Goal: Task Accomplishment & Management: Manage account settings

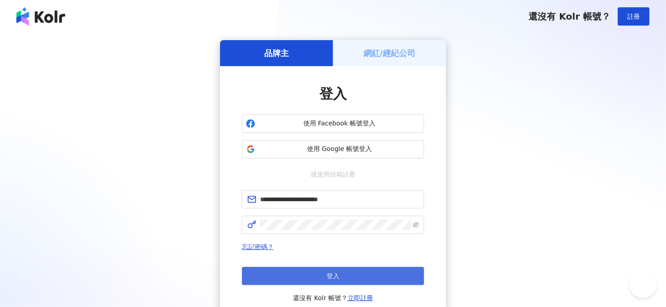
click at [304, 276] on button "登入" at bounding box center [333, 276] width 182 height 18
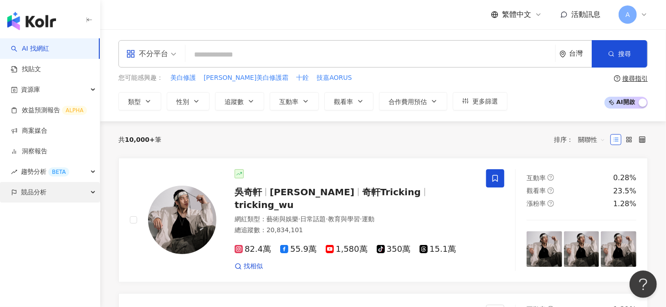
click at [74, 191] on div "競品分析" at bounding box center [50, 192] width 100 height 21
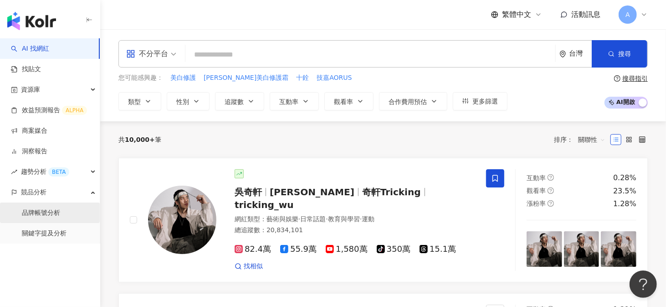
click at [46, 211] on link "品牌帳號分析" at bounding box center [41, 212] width 38 height 9
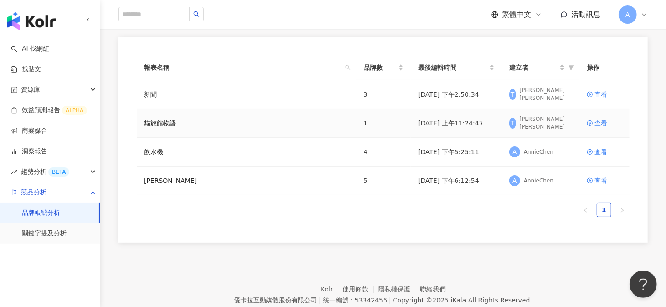
scroll to position [102, 0]
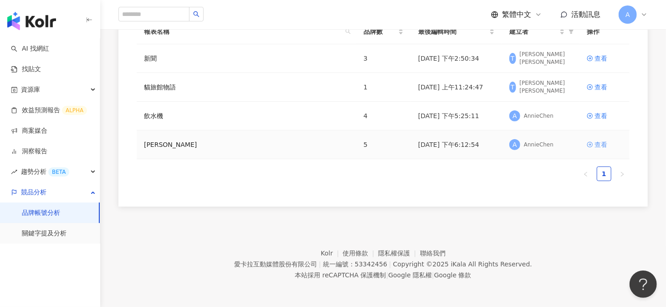
click at [603, 141] on div "查看" at bounding box center [601, 144] width 13 height 10
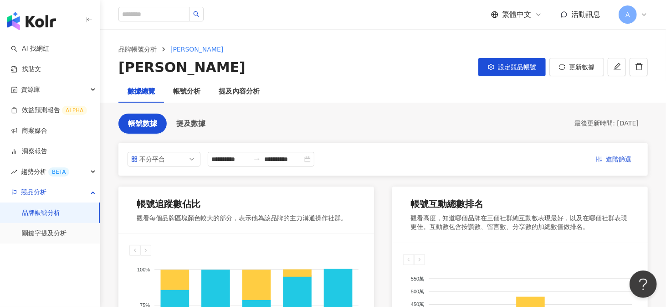
scroll to position [182, 0]
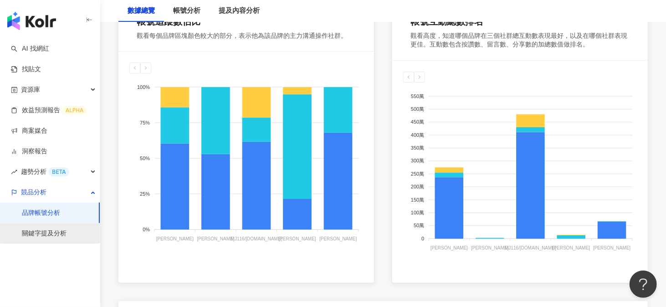
click at [58, 229] on link "關鍵字提及分析" at bounding box center [44, 233] width 45 height 9
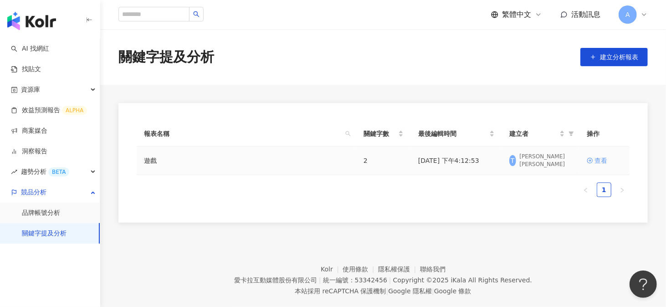
click at [596, 163] on div "查看" at bounding box center [601, 160] width 13 height 10
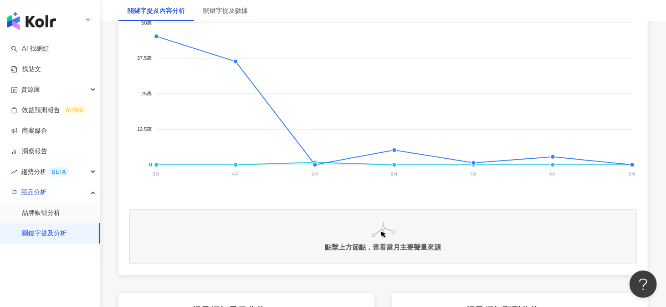
scroll to position [228, 0]
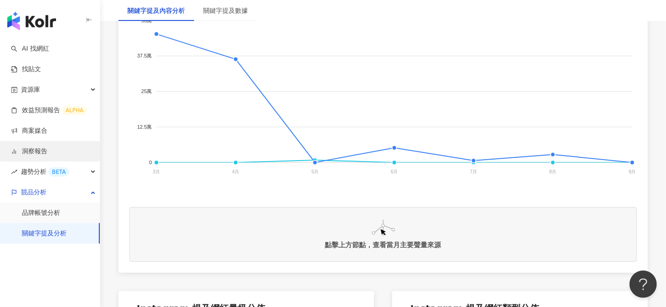
click at [31, 153] on link "洞察報告" at bounding box center [29, 151] width 36 height 9
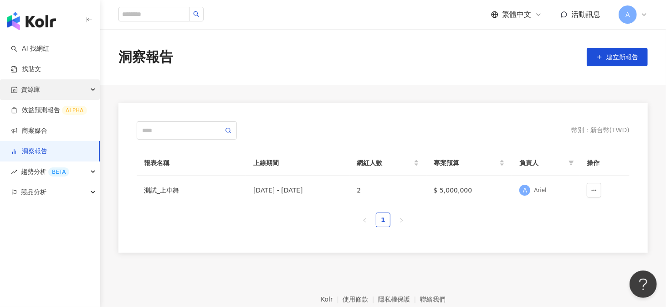
click at [39, 93] on span "資源庫" at bounding box center [30, 89] width 19 height 21
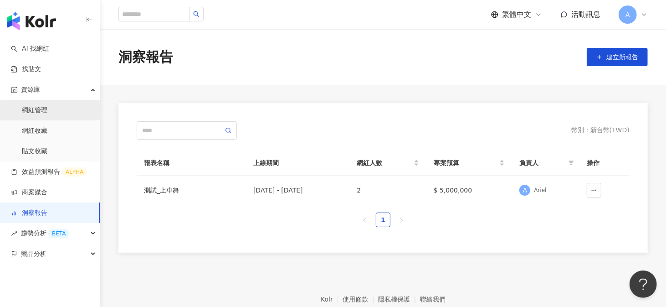
click at [40, 107] on link "網紅管理" at bounding box center [35, 110] width 26 height 9
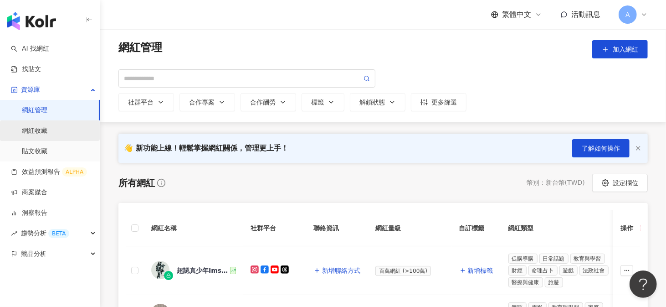
click at [46, 126] on link "網紅收藏" at bounding box center [35, 130] width 26 height 9
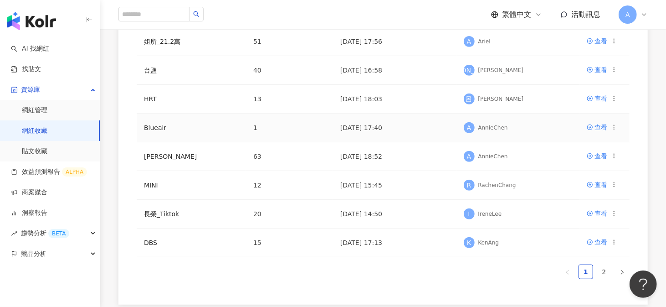
scroll to position [273, 0]
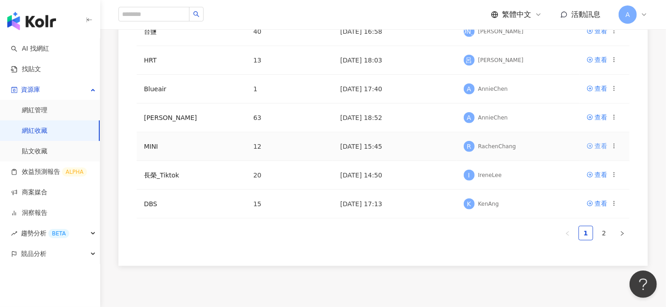
click at [601, 144] on div "查看" at bounding box center [601, 146] width 13 height 10
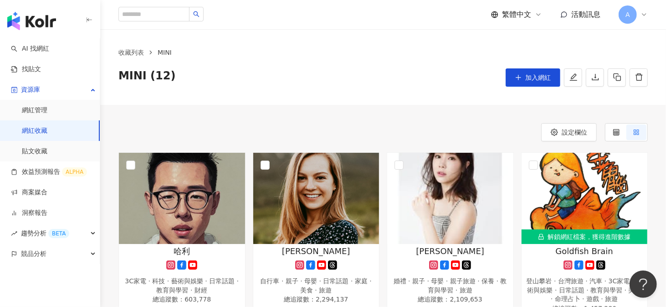
drag, startPoint x: 89, startPoint y: 21, endPoint x: 168, endPoint y: 89, distance: 104.0
click at [47, 126] on link "網紅收藏" at bounding box center [35, 130] width 26 height 9
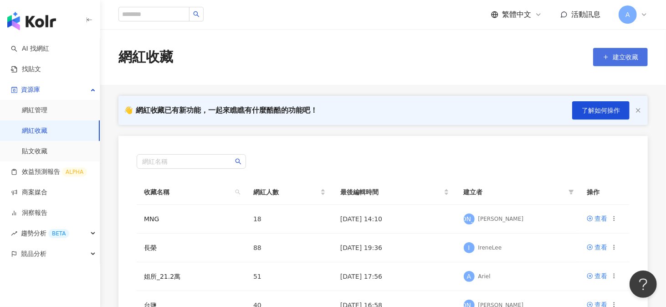
click at [632, 60] on span "建立收藏" at bounding box center [626, 56] width 26 height 7
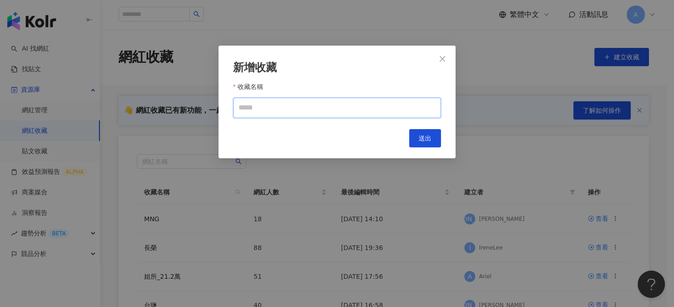
click at [247, 111] on input "收藏名稱" at bounding box center [337, 108] width 208 height 21
type input "*****"
click at [416, 136] on button "送出" at bounding box center [425, 138] width 32 height 18
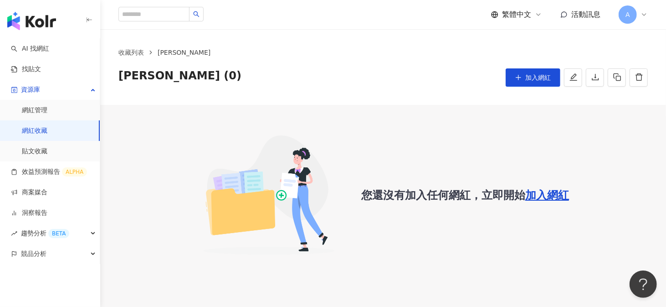
click at [151, 14] on input "search" at bounding box center [154, 14] width 71 height 15
paste input "****"
type input "****"
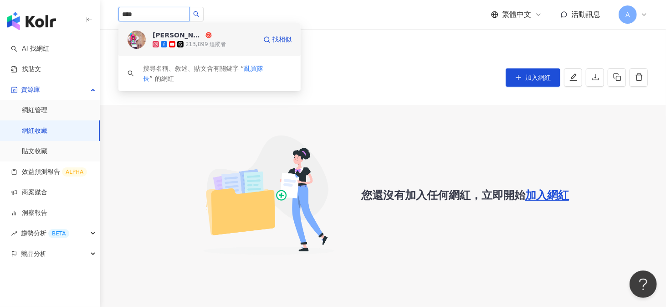
click at [209, 36] on span "[PERSON_NAME]" at bounding box center [182, 35] width 59 height 9
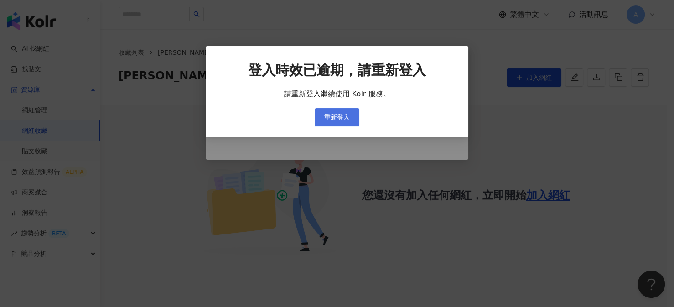
click at [354, 119] on button "重新登入" at bounding box center [336, 117] width 45 height 18
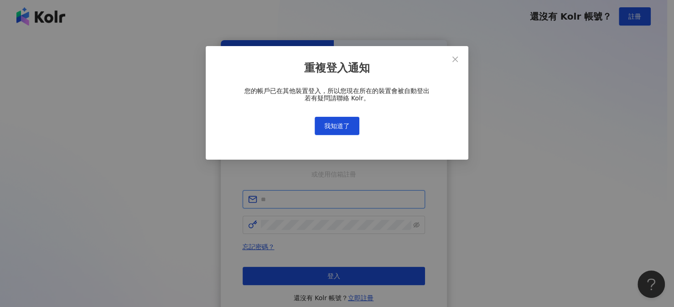
type input "**********"
click at [354, 119] on button "我知道了" at bounding box center [336, 126] width 45 height 18
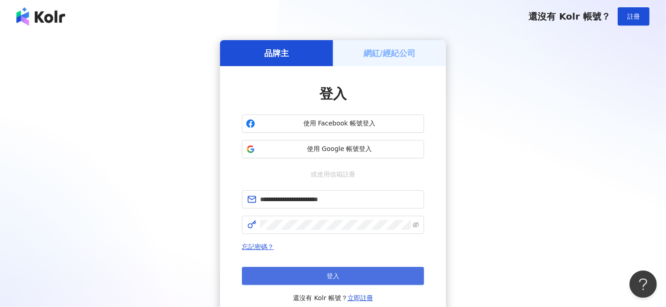
click at [301, 280] on button "登入" at bounding box center [333, 276] width 182 height 18
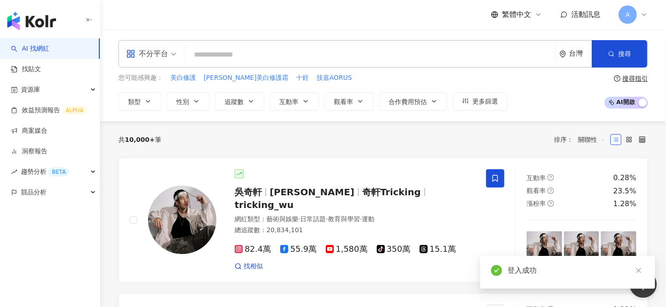
click at [246, 53] on input "search" at bounding box center [370, 54] width 363 height 17
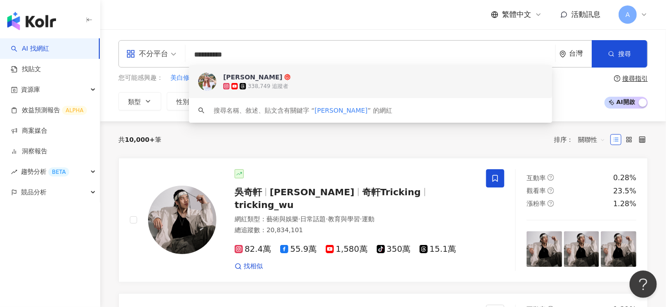
click at [305, 54] on input "**********" at bounding box center [370, 54] width 363 height 17
type input "**********"
click at [612, 50] on span "button" at bounding box center [611, 53] width 6 height 7
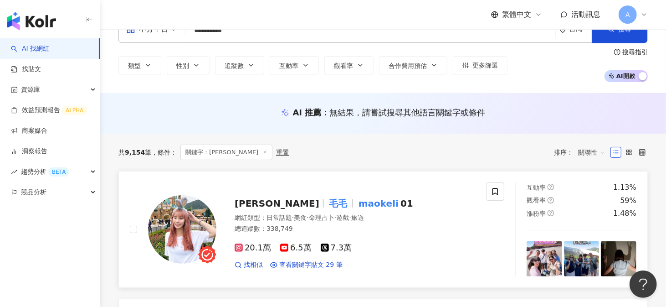
scroll to position [46, 0]
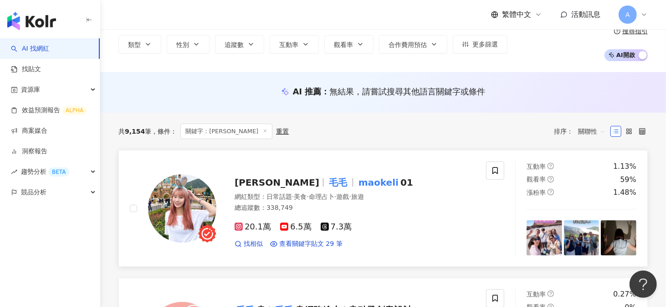
click at [185, 199] on img at bounding box center [182, 208] width 68 height 68
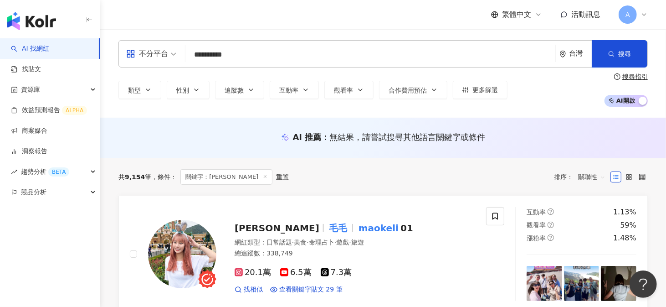
click at [643, 15] on icon at bounding box center [644, 14] width 7 height 7
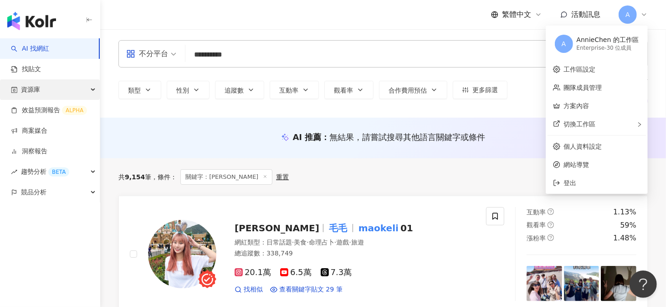
click at [38, 92] on span "資源庫" at bounding box center [30, 89] width 19 height 21
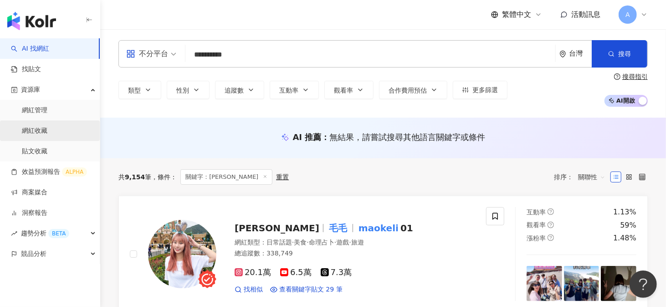
click at [38, 129] on link "網紅收藏" at bounding box center [35, 130] width 26 height 9
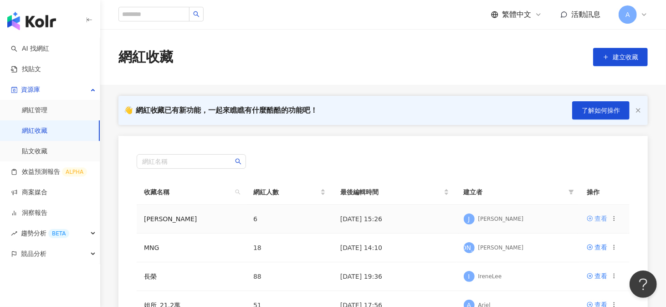
click at [598, 222] on div "查看" at bounding box center [601, 218] width 13 height 10
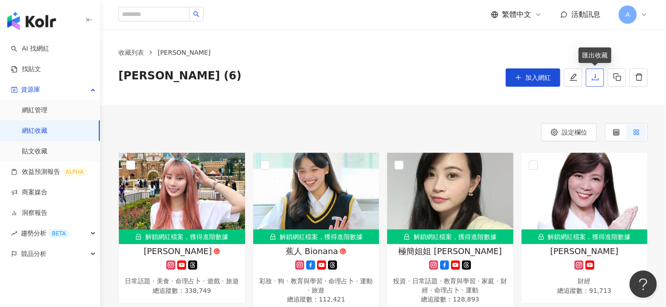
click at [597, 77] on icon "download" at bounding box center [596, 77] width 8 height 8
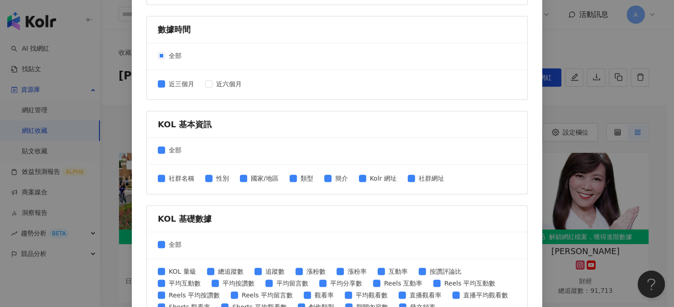
scroll to position [319, 0]
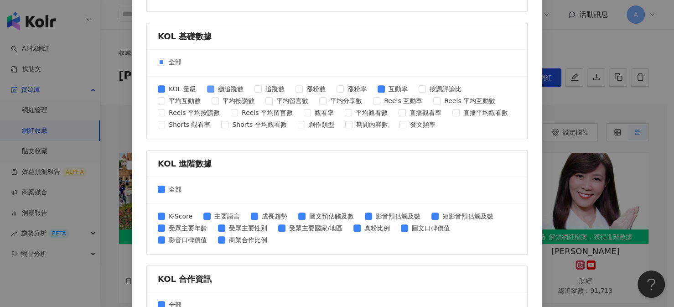
click at [214, 84] on span "總追蹤數" at bounding box center [230, 89] width 33 height 10
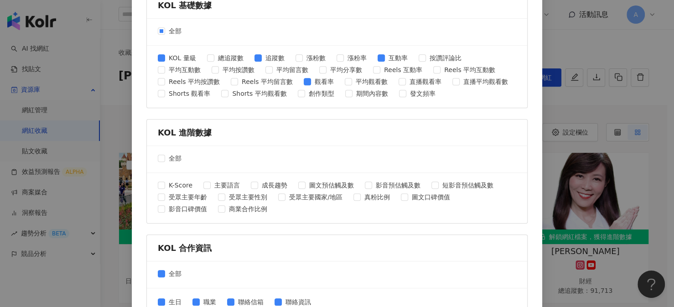
scroll to position [398, 0]
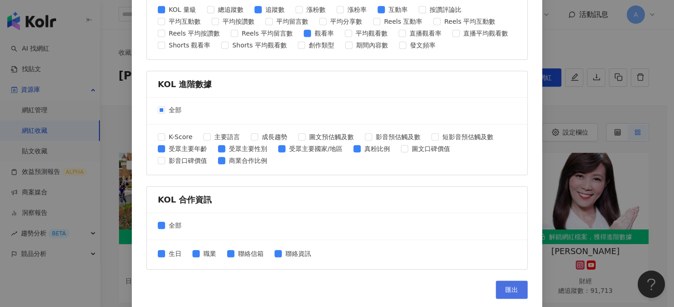
click at [505, 289] on span "匯出" at bounding box center [511, 289] width 13 height 7
click at [650, 108] on div "匯出收藏 請選擇您欲匯出的項目 社群平台 全部 Facebook Instagram YouTube TikTok X 數據時間 全部 近三個月 近六個月 K…" at bounding box center [337, 153] width 674 height 307
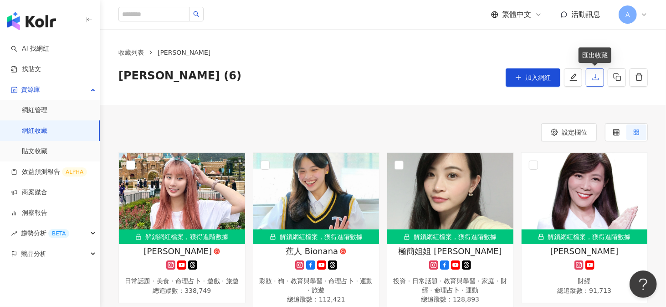
click at [595, 75] on icon "download" at bounding box center [595, 77] width 7 height 6
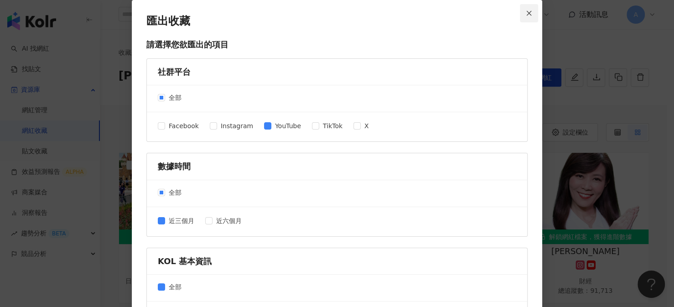
click at [521, 13] on span "Close" at bounding box center [529, 13] width 18 height 6
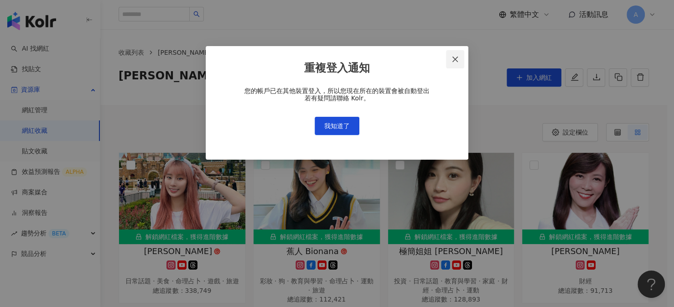
click at [453, 54] on button "Close" at bounding box center [455, 59] width 18 height 18
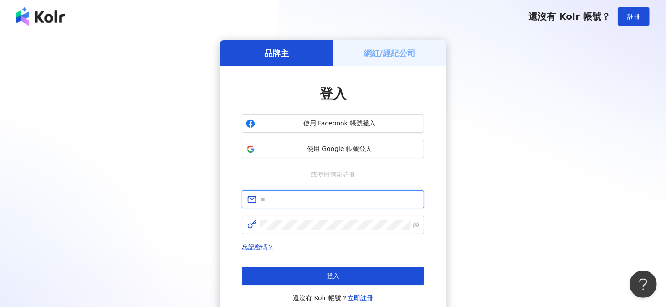
type input "**********"
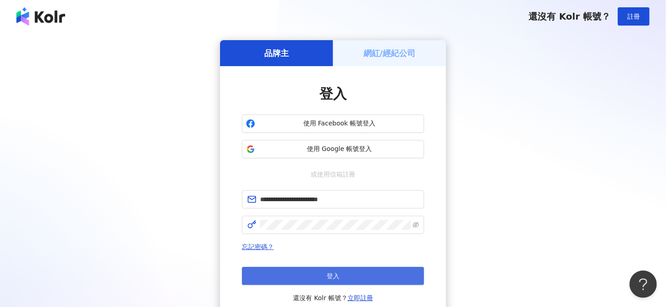
click at [278, 277] on button "登入" at bounding box center [333, 276] width 182 height 18
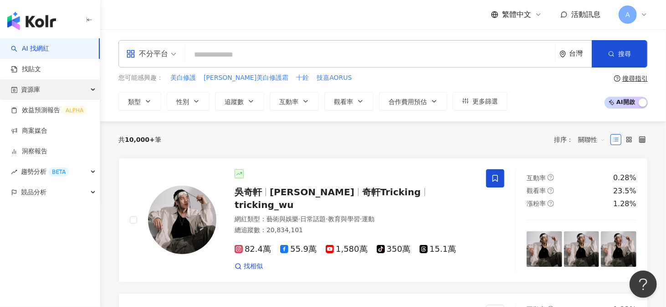
click at [36, 89] on span "資源庫" at bounding box center [30, 89] width 19 height 21
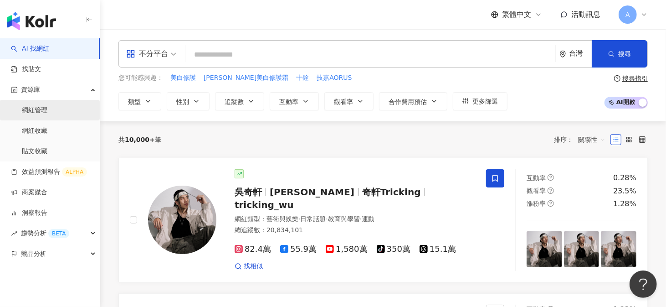
click at [36, 113] on link "網紅管理" at bounding box center [35, 110] width 26 height 9
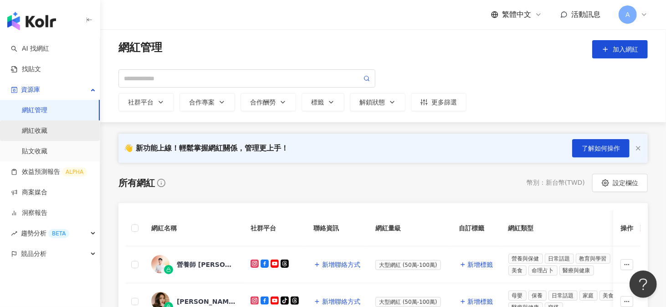
click at [45, 134] on link "網紅收藏" at bounding box center [35, 130] width 26 height 9
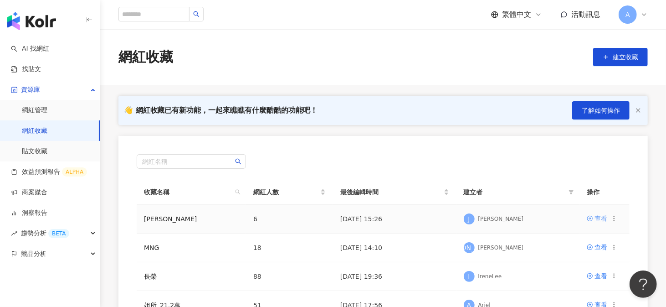
click at [598, 219] on div "查看" at bounding box center [601, 218] width 13 height 10
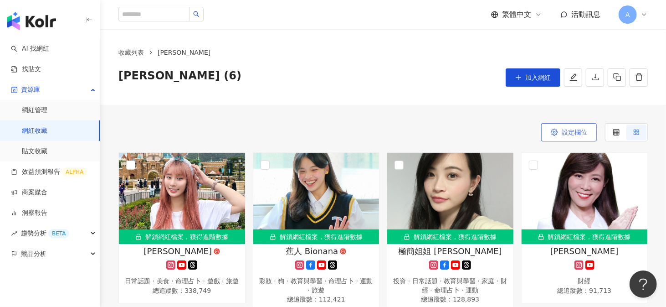
click at [584, 129] on span "設定欄位" at bounding box center [575, 132] width 26 height 7
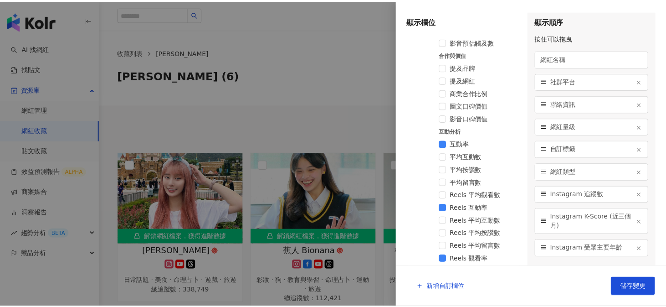
scroll to position [571, 0]
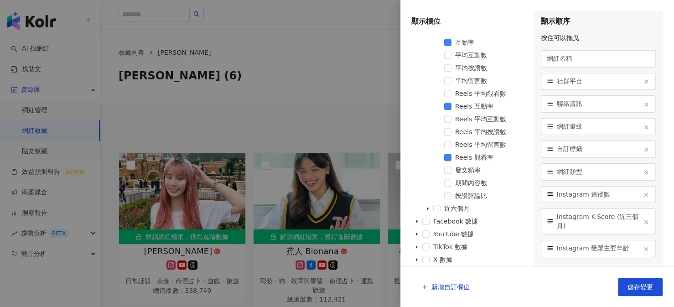
click at [336, 123] on div at bounding box center [337, 153] width 674 height 307
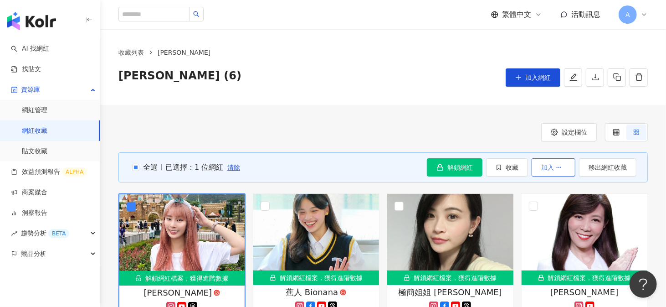
click at [567, 164] on button "加入" at bounding box center [554, 167] width 44 height 18
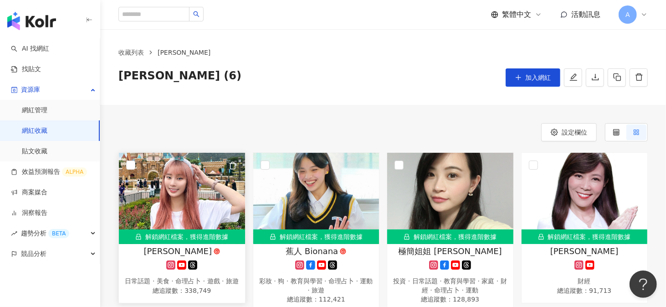
click at [179, 194] on img at bounding box center [182, 198] width 126 height 91
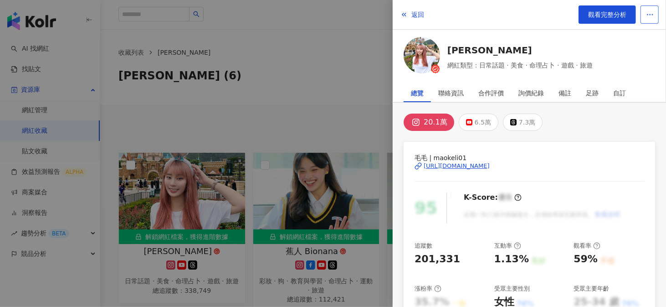
click at [656, 18] on button "button" at bounding box center [650, 14] width 18 height 18
click at [588, 126] on div "20.1萬 6.5萬 7.3萬" at bounding box center [530, 121] width 252 height 17
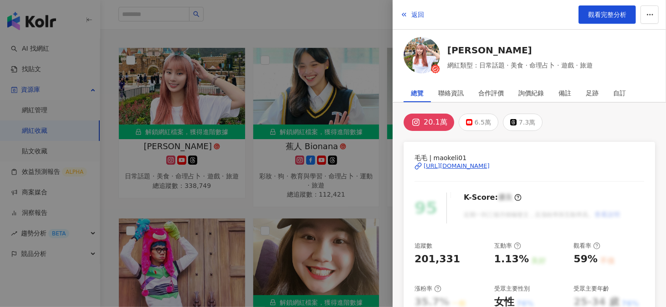
scroll to position [0, 0]
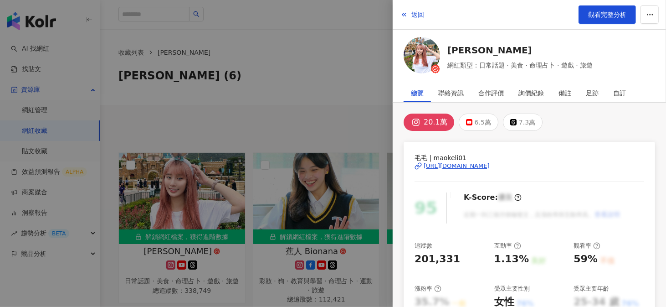
click at [187, 192] on div at bounding box center [333, 153] width 666 height 307
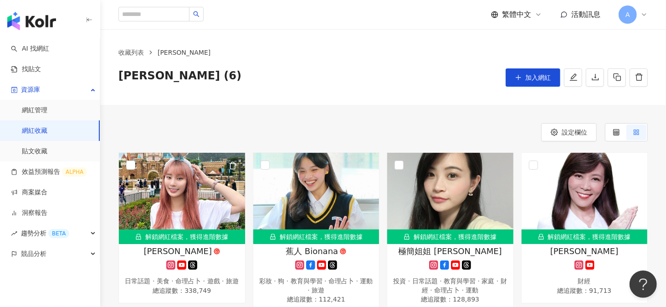
click at [187, 192] on img at bounding box center [182, 198] width 126 height 91
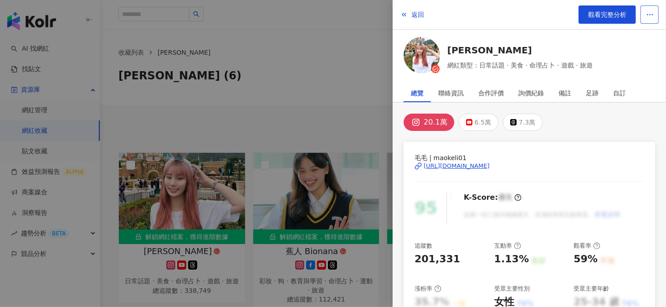
click at [654, 15] on icon "button" at bounding box center [650, 14] width 8 height 8
click at [590, 11] on span "觀看完整分析" at bounding box center [607, 14] width 38 height 7
click at [48, 132] on div at bounding box center [333, 153] width 666 height 307
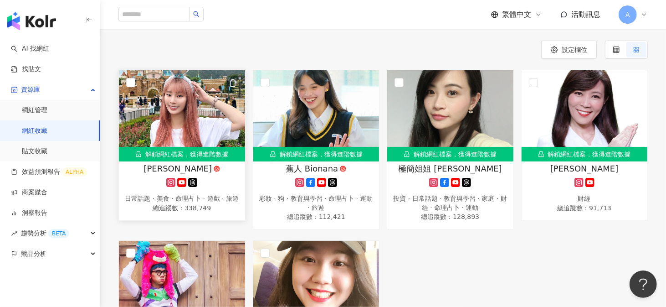
scroll to position [137, 0]
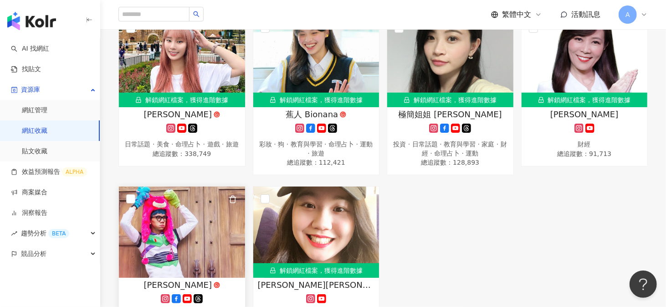
click at [124, 195] on img at bounding box center [182, 231] width 126 height 91
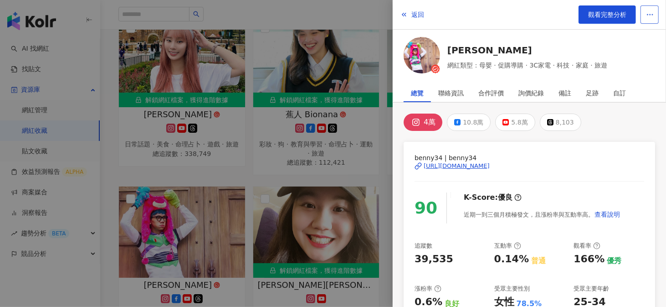
click at [645, 12] on button "button" at bounding box center [650, 14] width 18 height 18
click at [111, 175] on div at bounding box center [333, 153] width 666 height 307
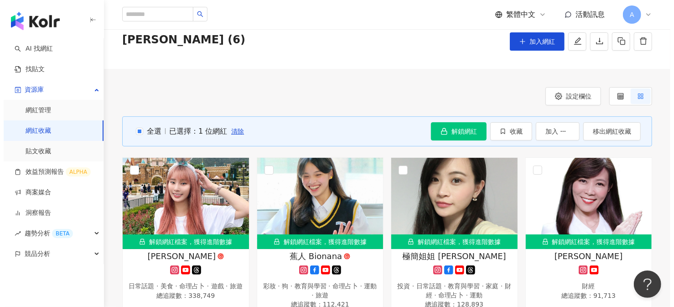
scroll to position [0, 0]
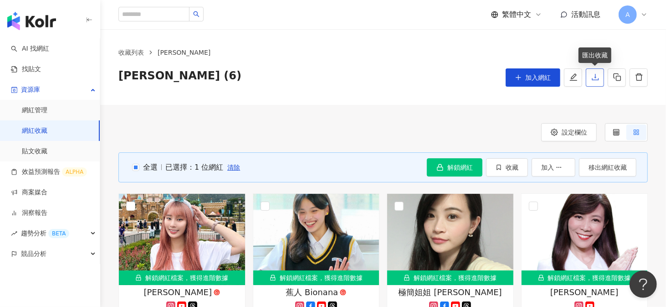
click at [597, 77] on icon "download" at bounding box center [596, 77] width 8 height 8
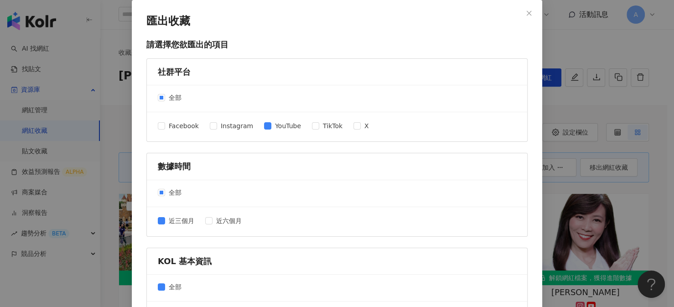
click at [586, 53] on div "匯出收藏 請選擇您欲匯出的項目 社群平台 全部 Facebook Instagram YouTube TikTok X 數據時間 全部 近三個月 近六個月 K…" at bounding box center [337, 153] width 674 height 307
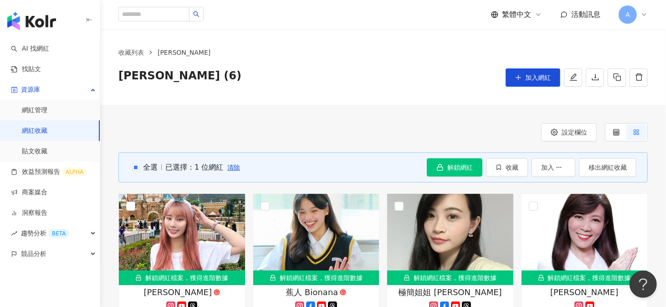
scroll to position [316, 0]
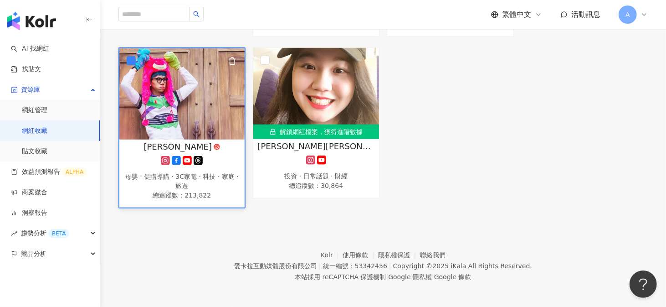
click at [194, 103] on img at bounding box center [181, 93] width 125 height 91
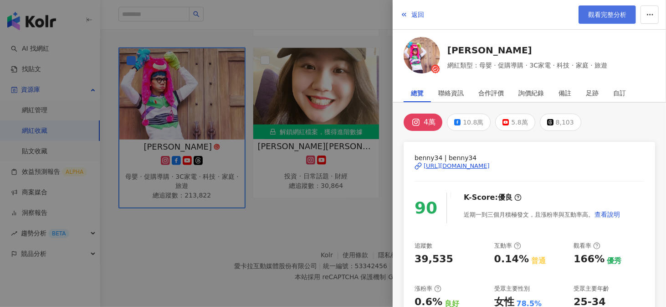
click at [606, 19] on link "觀看完整分析" at bounding box center [607, 14] width 57 height 18
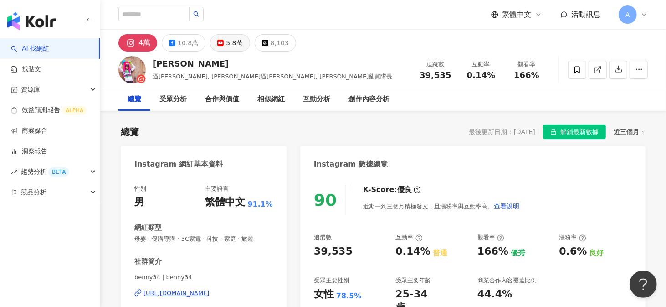
click at [232, 41] on div "5.8萬" at bounding box center [234, 42] width 16 height 13
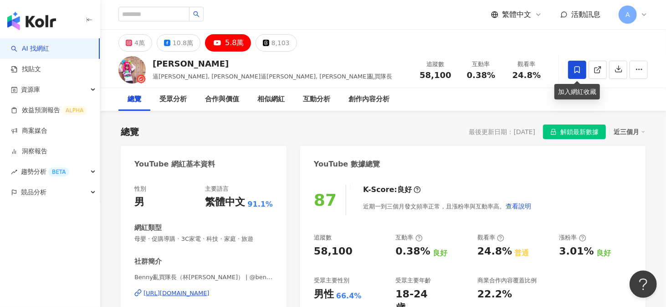
click at [574, 67] on icon at bounding box center [577, 70] width 8 height 8
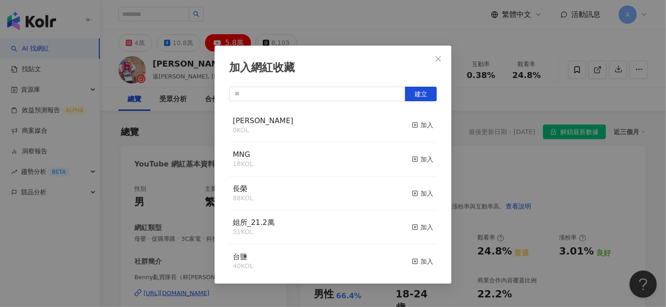
click at [318, 125] on div "Julia 0 KOL 加入" at bounding box center [333, 125] width 208 height 34
click at [414, 125] on line "button" at bounding box center [415, 125] width 2 height 0
click at [439, 62] on icon "close" at bounding box center [438, 58] width 7 height 7
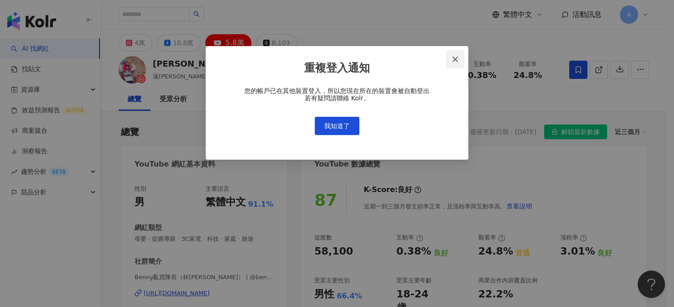
click at [452, 56] on icon "close" at bounding box center [454, 59] width 7 height 7
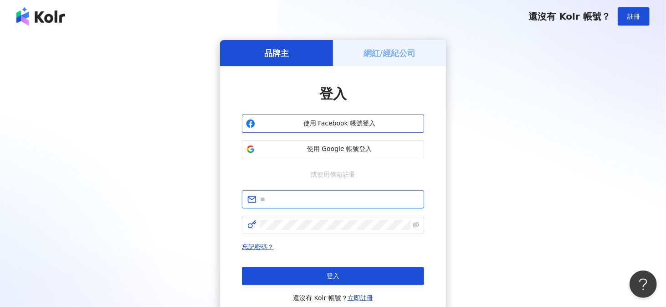
type input "**********"
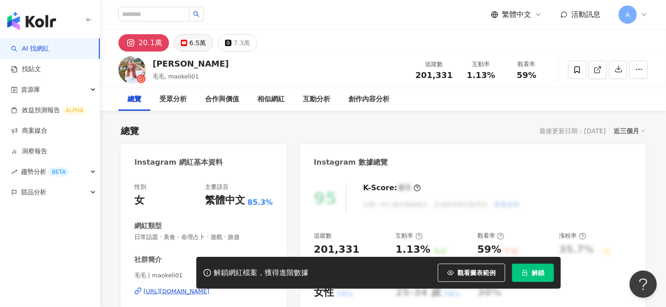
click at [195, 41] on div "6.5萬" at bounding box center [198, 42] width 16 height 13
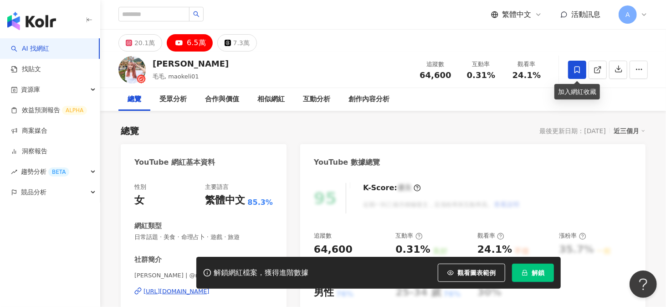
click at [577, 69] on icon at bounding box center [577, 70] width 8 height 8
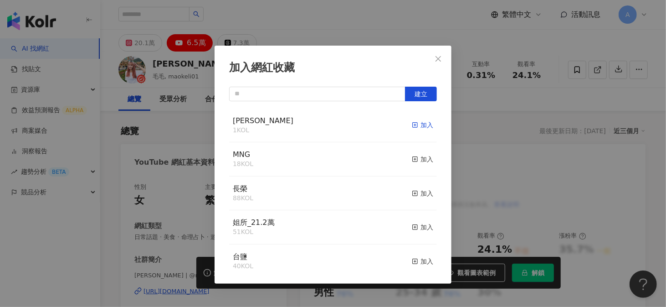
click at [412, 124] on icon "button" at bounding box center [415, 125] width 6 height 6
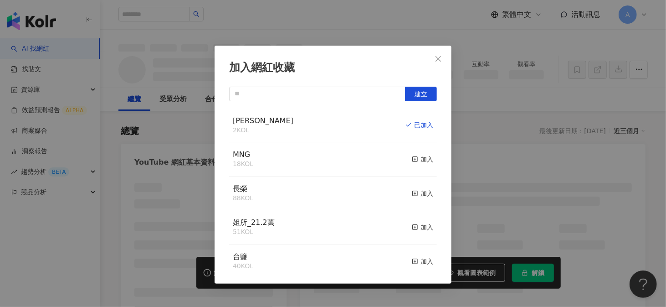
click at [438, 53] on button "Close" at bounding box center [438, 59] width 18 height 18
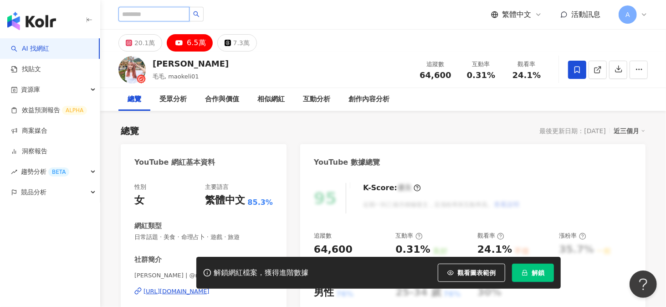
click at [189, 16] on input "search" at bounding box center [154, 14] width 71 height 15
paste input "**********"
type input "**********"
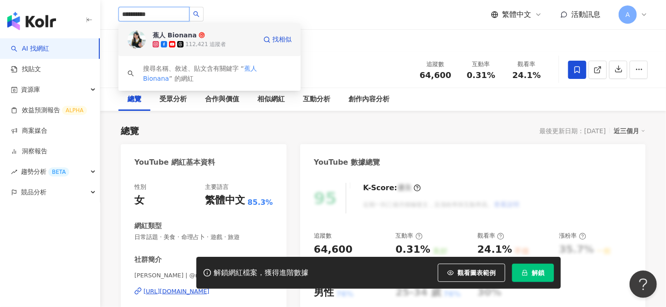
click at [174, 34] on div "蕉人 Bionana" at bounding box center [175, 35] width 44 height 9
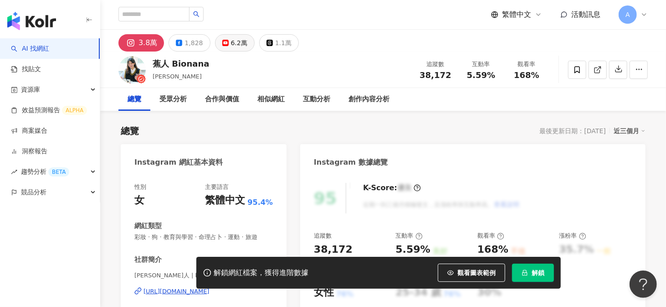
click at [239, 42] on div "6.2萬" at bounding box center [239, 42] width 16 height 13
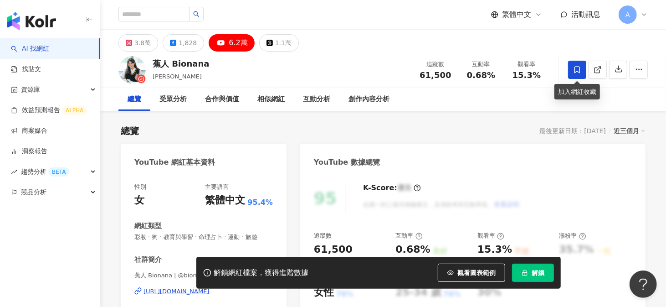
click at [577, 70] on icon at bounding box center [577, 70] width 8 height 8
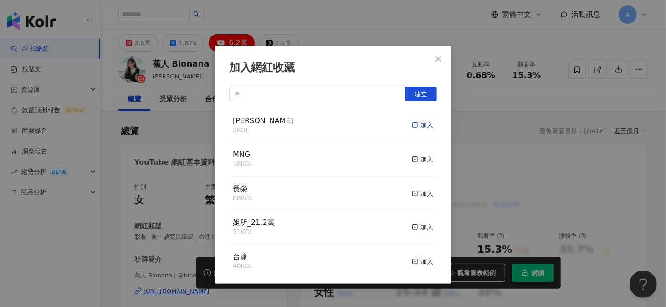
click at [412, 126] on icon "button" at bounding box center [415, 125] width 6 height 6
click at [145, 14] on div "加入網紅收藏 建立 Julia 3 KOL 已加入 MNG 18 KOL 加入 長榮 88 KOL 加入 姐所_21.2萬 51 KOL 加入 台鹽 40 K…" at bounding box center [333, 153] width 666 height 307
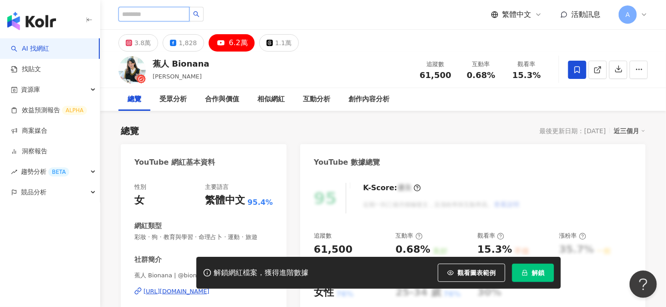
click at [145, 14] on input "search" at bounding box center [154, 14] width 71 height 15
paste input "********"
type input "********"
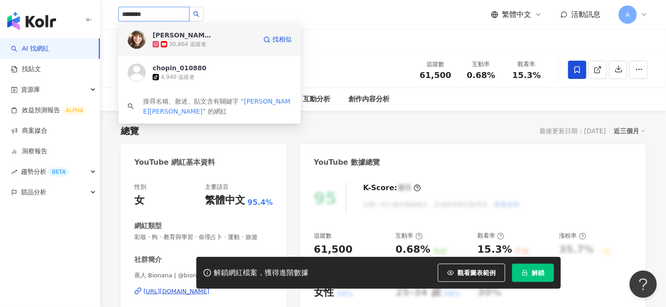
click at [172, 36] on div "Chopin蕭邦" at bounding box center [182, 35] width 59 height 9
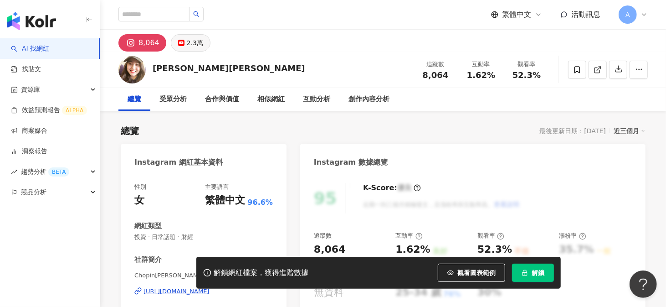
click at [193, 45] on div "2.3萬" at bounding box center [195, 42] width 16 height 13
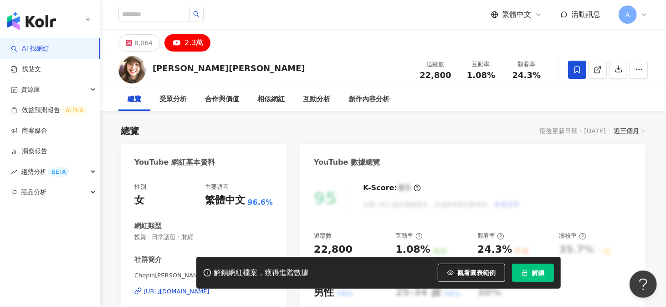
click at [575, 67] on icon at bounding box center [577, 69] width 5 height 7
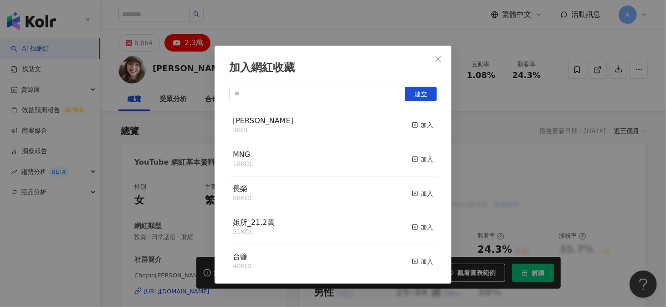
click at [403, 124] on div "[PERSON_NAME] 3 KOL 加入" at bounding box center [333, 125] width 208 height 34
click at [412, 124] on icon "button" at bounding box center [415, 125] width 6 height 6
click at [180, 10] on div "加入網紅收藏 建立 [PERSON_NAME] 4 KOL 已加入 MNG 18 KOL 加入 長榮 88 KOL 加入 姐所_21.2萬 51 KOL 加入…" at bounding box center [333, 153] width 666 height 307
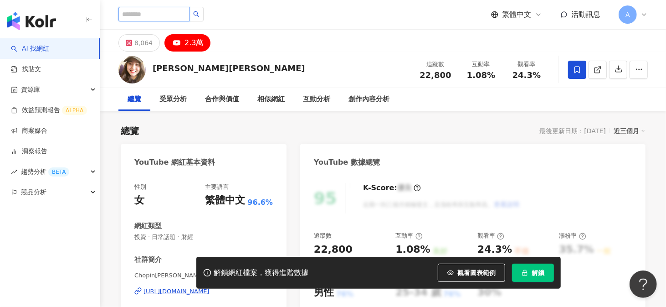
click at [168, 15] on input "search" at bounding box center [154, 14] width 71 height 15
paste input "*******"
type input "*******"
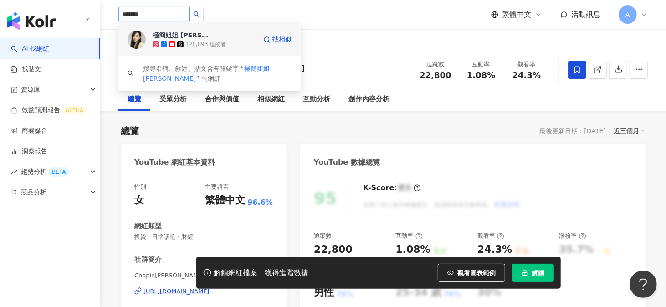
click at [205, 33] on span "極簡姐姐 巧玉" at bounding box center [182, 35] width 59 height 9
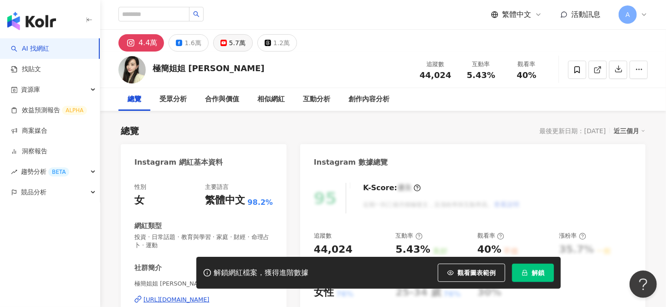
click at [229, 47] on div "5.7萬" at bounding box center [237, 42] width 16 height 13
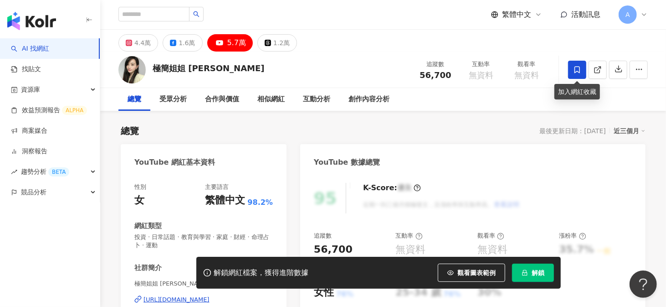
click at [576, 66] on icon at bounding box center [577, 69] width 5 height 7
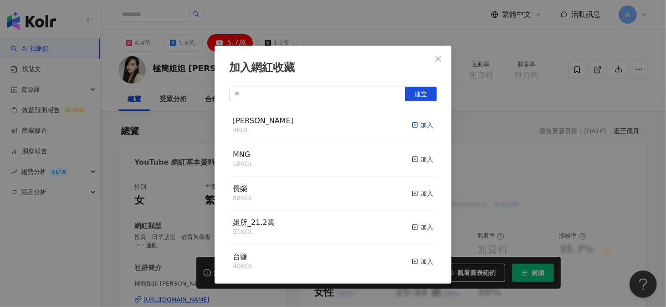
click at [412, 123] on icon "button" at bounding box center [415, 125] width 6 height 6
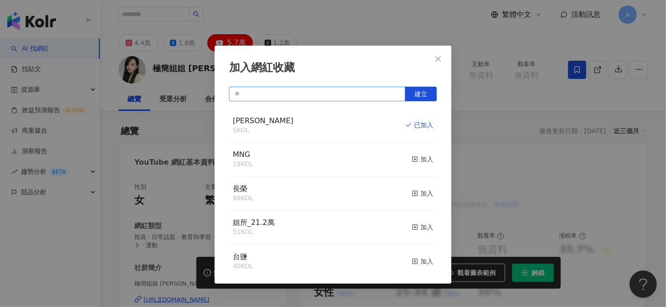
click at [267, 93] on input "text" at bounding box center [317, 94] width 176 height 15
click at [150, 12] on div "加入網紅收藏 建立 Julia 5 KOL 已加入 MNG 18 KOL 加入 長榮 88 KOL 加入 姐所_21.2萬 51 KOL 加入 台鹽 40 K…" at bounding box center [333, 153] width 666 height 307
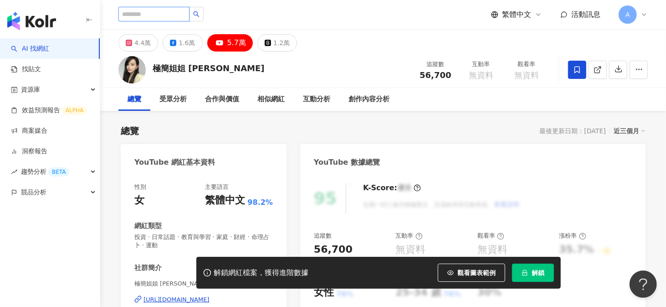
click at [150, 12] on input "search" at bounding box center [154, 14] width 71 height 15
paste input "********"
type input "********"
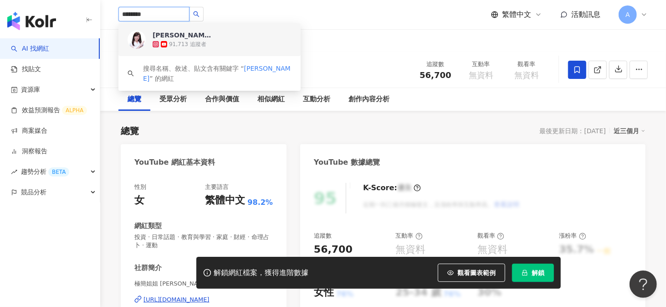
click at [166, 32] on div "李兆華River" at bounding box center [182, 35] width 59 height 9
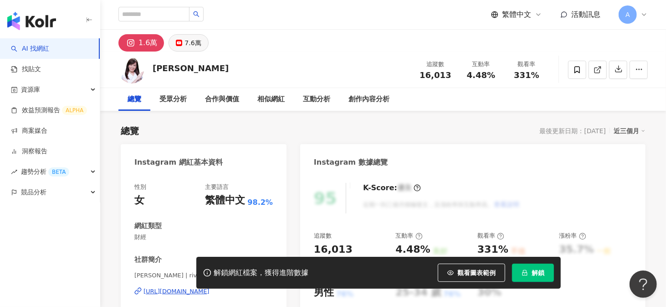
click at [185, 42] on div "7.6萬" at bounding box center [193, 42] width 16 height 13
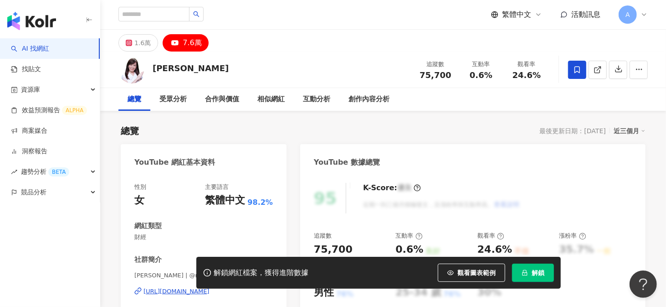
click at [581, 66] on icon at bounding box center [577, 70] width 8 height 8
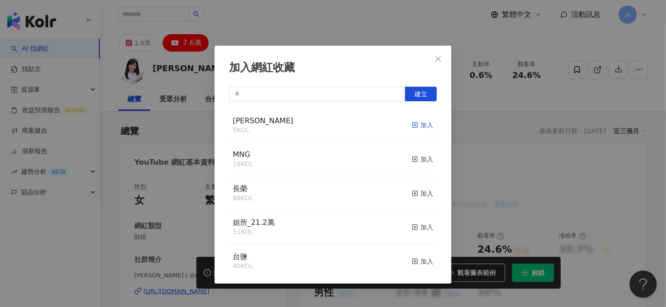
click at [412, 126] on icon "button" at bounding box center [415, 125] width 6 height 6
click at [196, 139] on div "加入網紅收藏 建立 Julia 6 KOL 已加入 MNG 18 KOL 加入 長榮 88 KOL 加入 姐所_21.2萬 51 KOL 加入 台鹽 40 K…" at bounding box center [333, 153] width 666 height 307
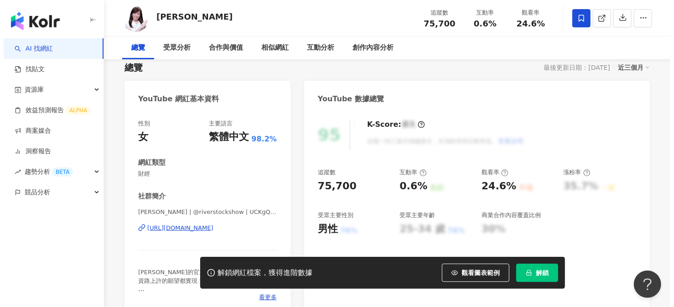
scroll to position [91, 0]
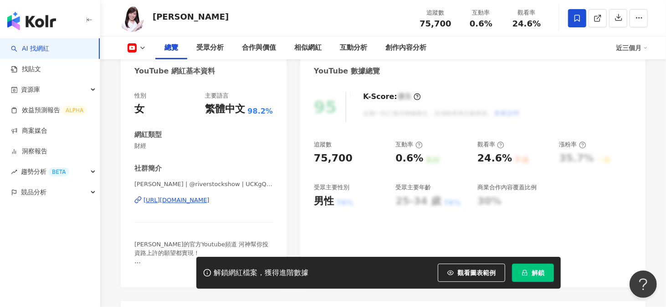
click at [165, 198] on div "https://www.youtube.com/channel/UCKgQbeP5tNkg9rk2X6vJR7A" at bounding box center [177, 200] width 66 height 8
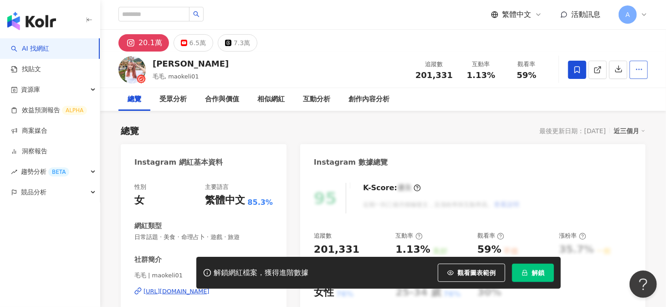
click at [648, 67] on button "button" at bounding box center [639, 70] width 18 height 18
click at [621, 87] on span "查看合作資訊" at bounding box center [622, 91] width 38 height 10
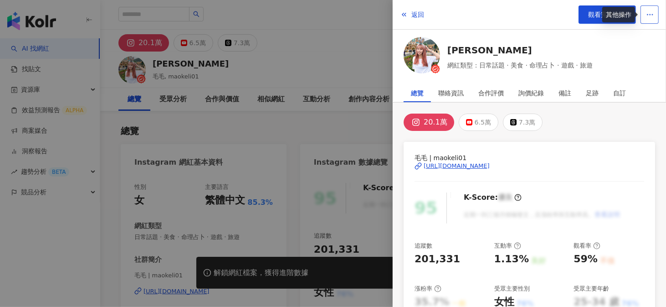
click at [642, 13] on button "button" at bounding box center [650, 14] width 18 height 18
click at [304, 129] on div at bounding box center [333, 153] width 666 height 307
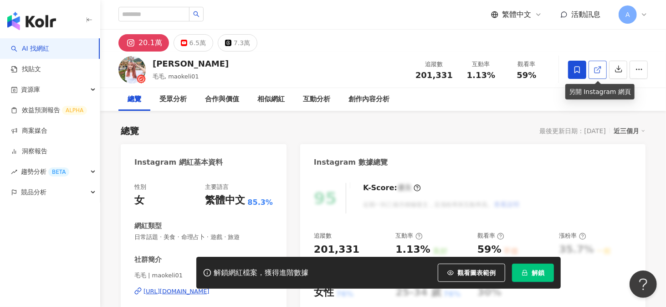
click at [597, 68] on icon at bounding box center [598, 70] width 8 height 8
click at [624, 68] on button "button" at bounding box center [618, 70] width 18 height 18
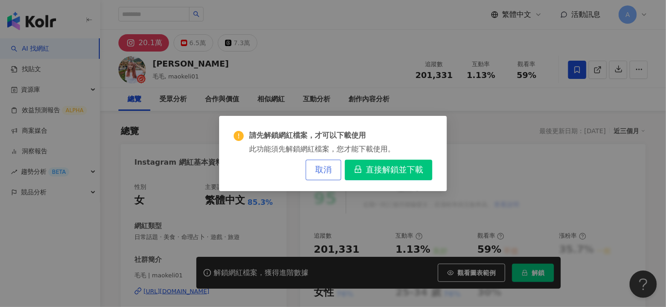
click at [325, 171] on span "取消" at bounding box center [323, 170] width 16 height 10
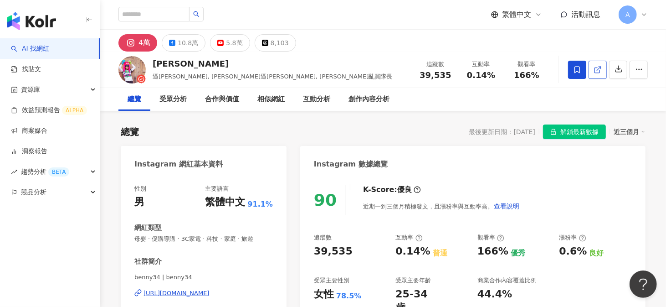
click at [594, 70] on icon at bounding box center [598, 70] width 8 height 8
click at [644, 73] on button "button" at bounding box center [639, 70] width 18 height 18
click at [570, 94] on div "總覽 受眾分析 合作與價值 相似網紅 互動分析 創作內容分析" at bounding box center [384, 99] width 530 height 23
click at [621, 71] on icon "button" at bounding box center [619, 69] width 8 height 8
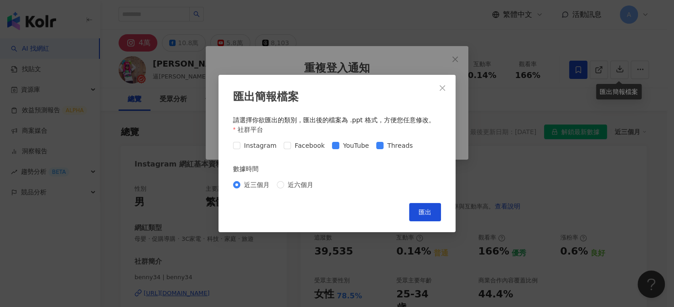
click at [371, 143] on div "Instagram Facebook YouTube Threads" at bounding box center [324, 145] width 183 height 10
click at [427, 214] on span "匯出" at bounding box center [424, 211] width 13 height 7
